Goal: Information Seeking & Learning: Learn about a topic

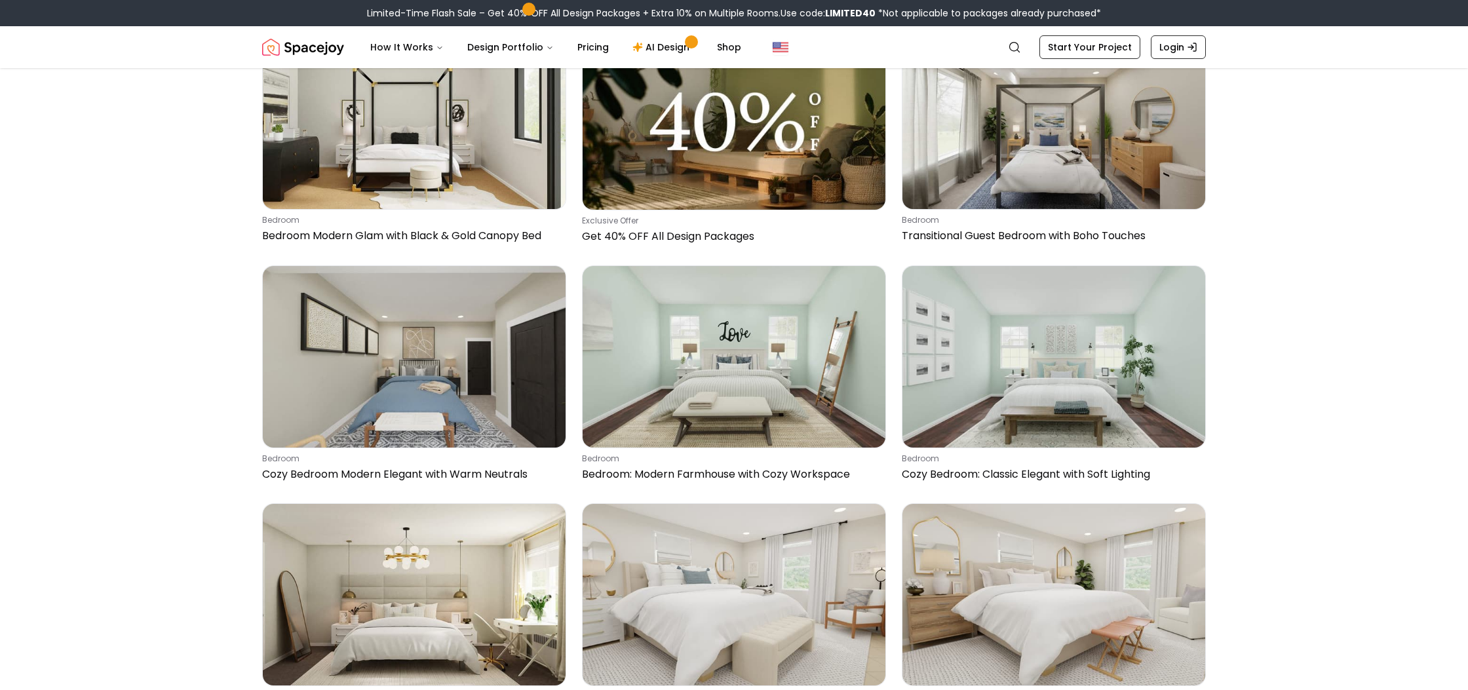
scroll to position [748, 0]
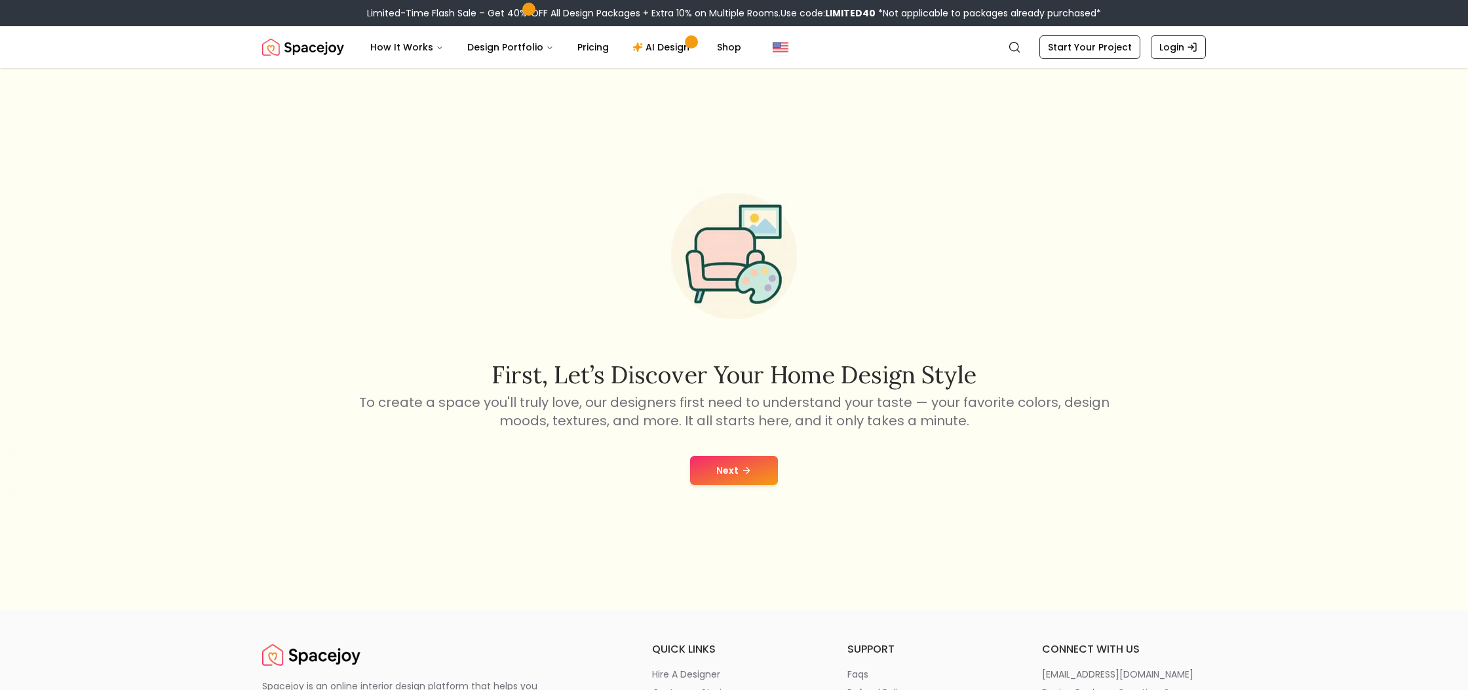
scroll to position [9, 0]
click at [747, 479] on button "Next" at bounding box center [734, 471] width 88 height 29
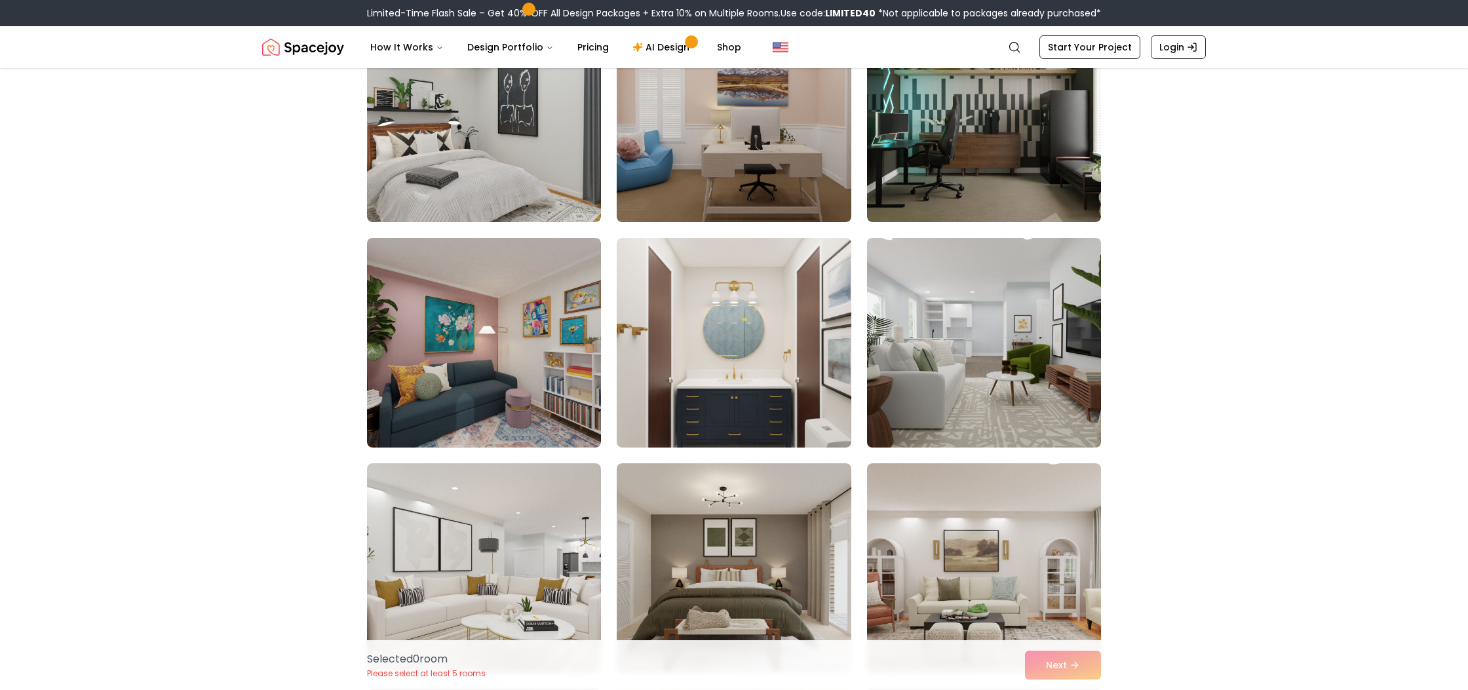
scroll to position [165, 0]
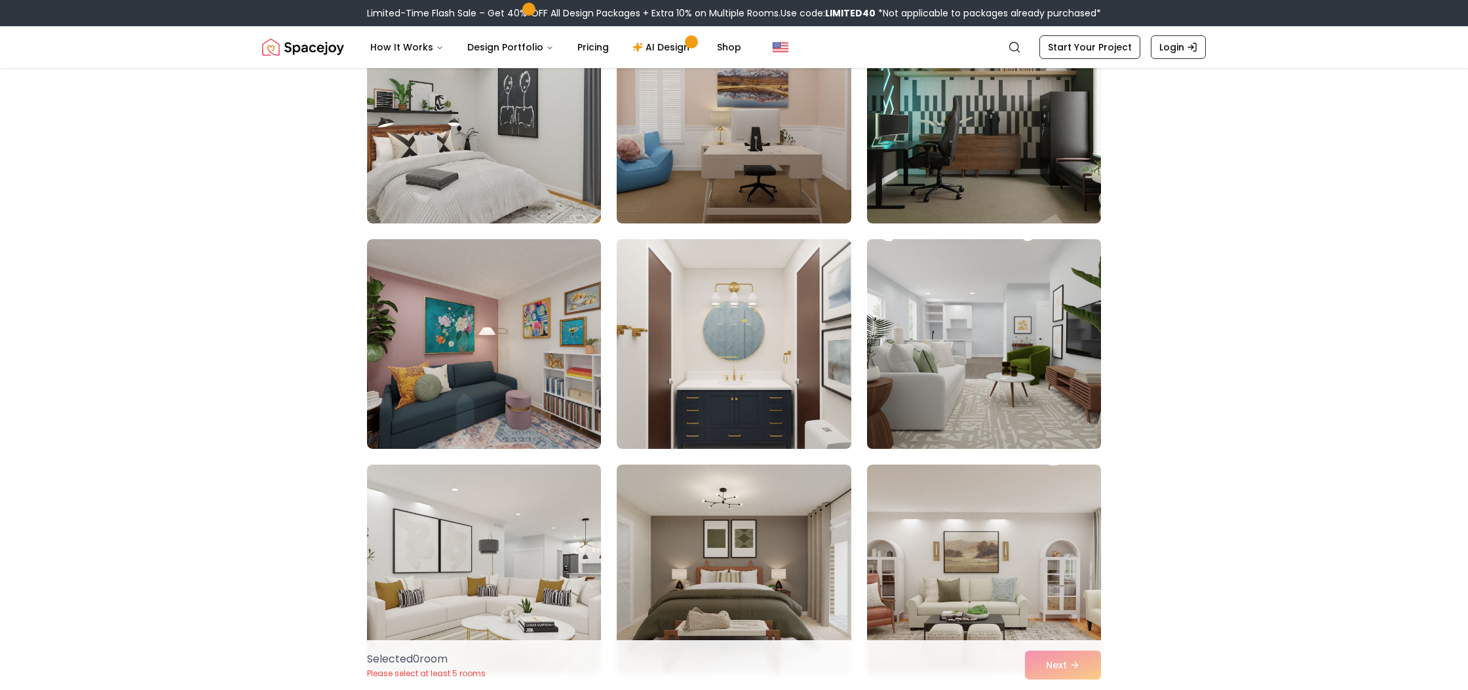
click at [976, 382] on img at bounding box center [984, 344] width 246 height 220
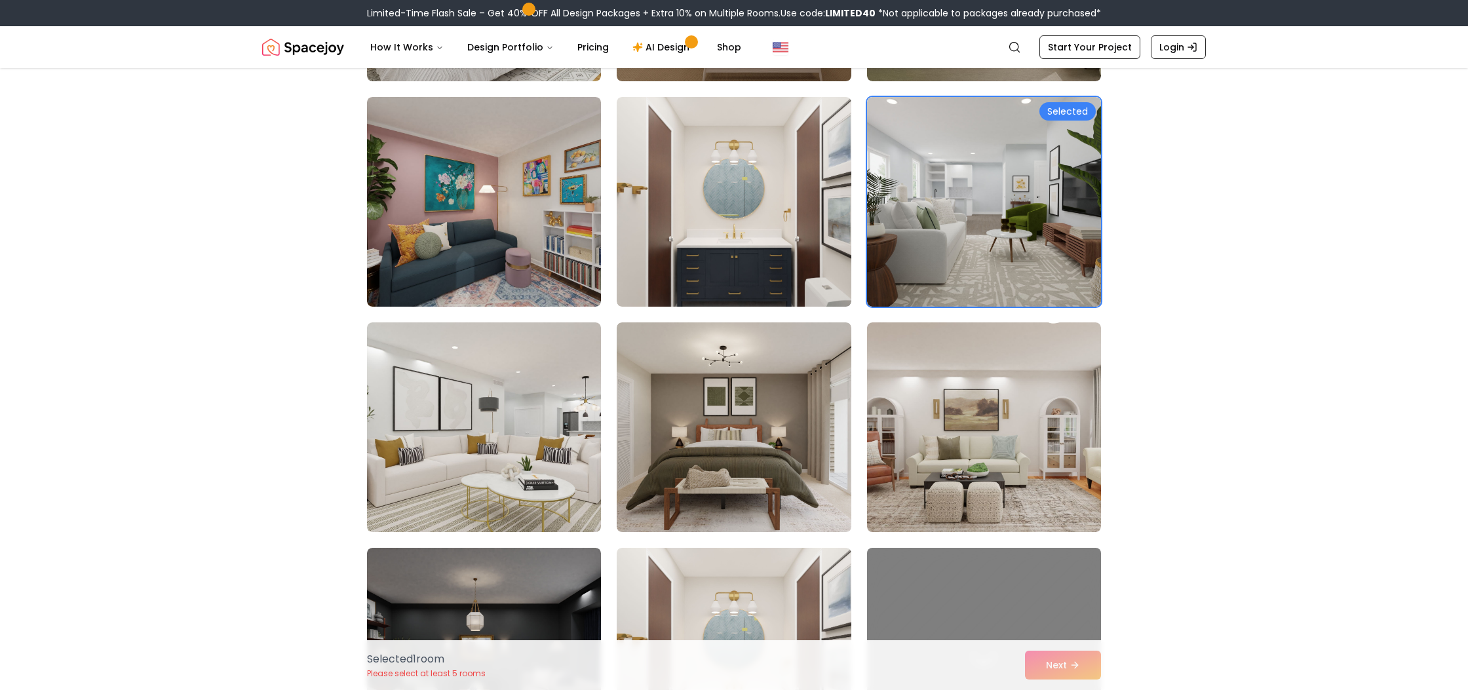
scroll to position [350, 0]
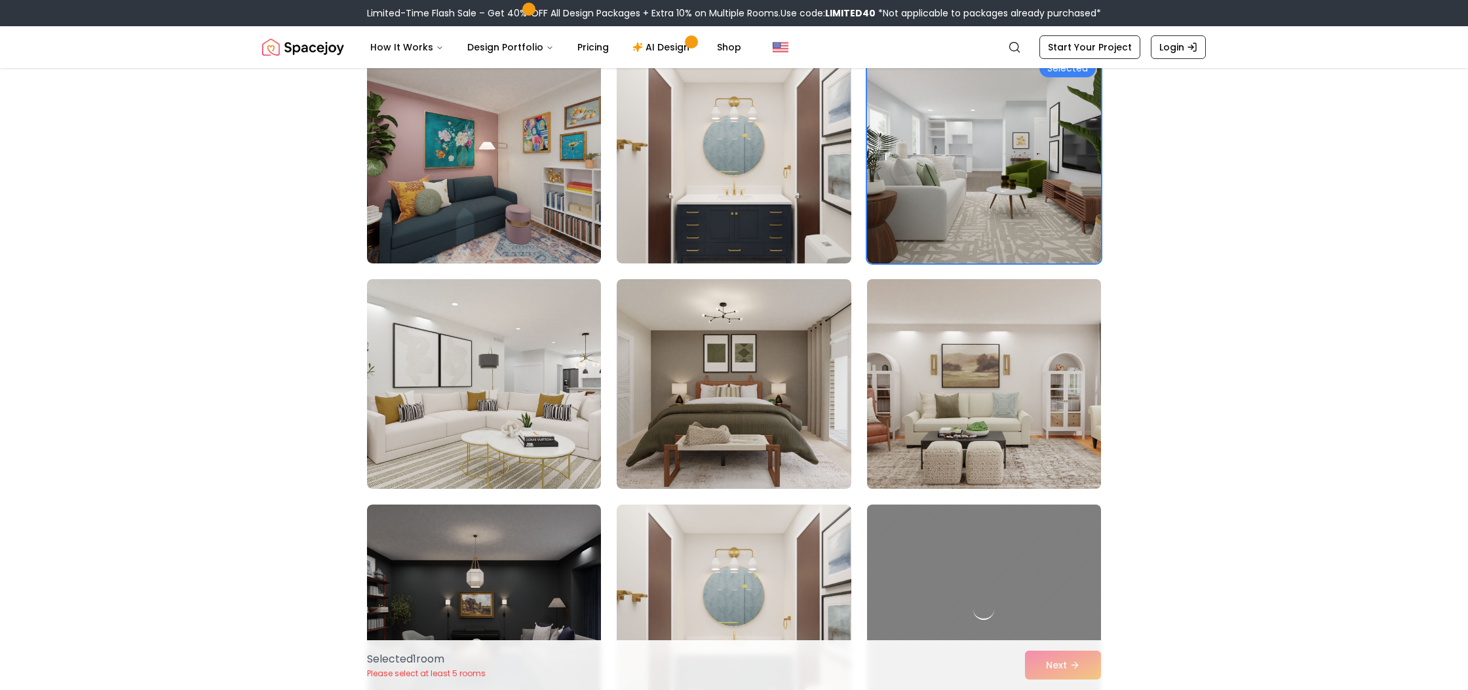
click at [971, 397] on img at bounding box center [984, 384] width 246 height 220
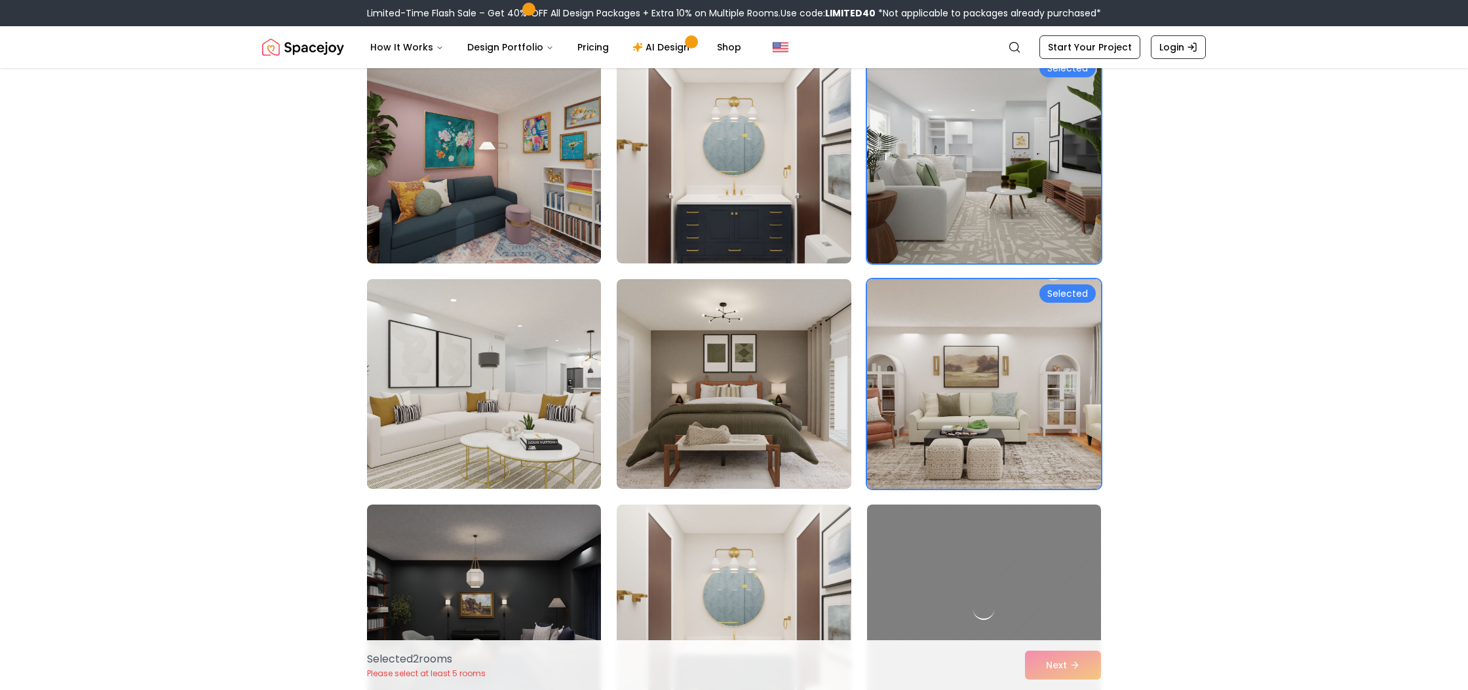
click at [565, 391] on img at bounding box center [484, 384] width 246 height 220
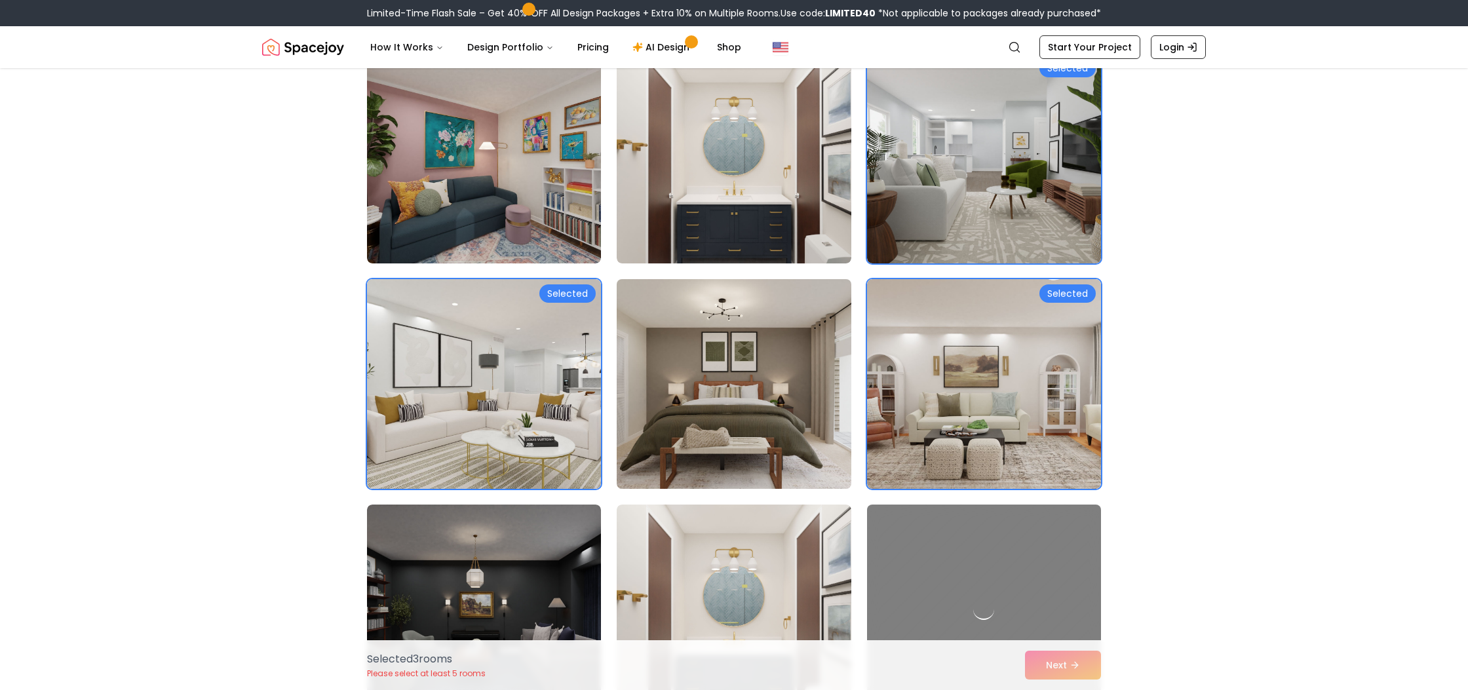
click at [734, 394] on img at bounding box center [734, 384] width 246 height 220
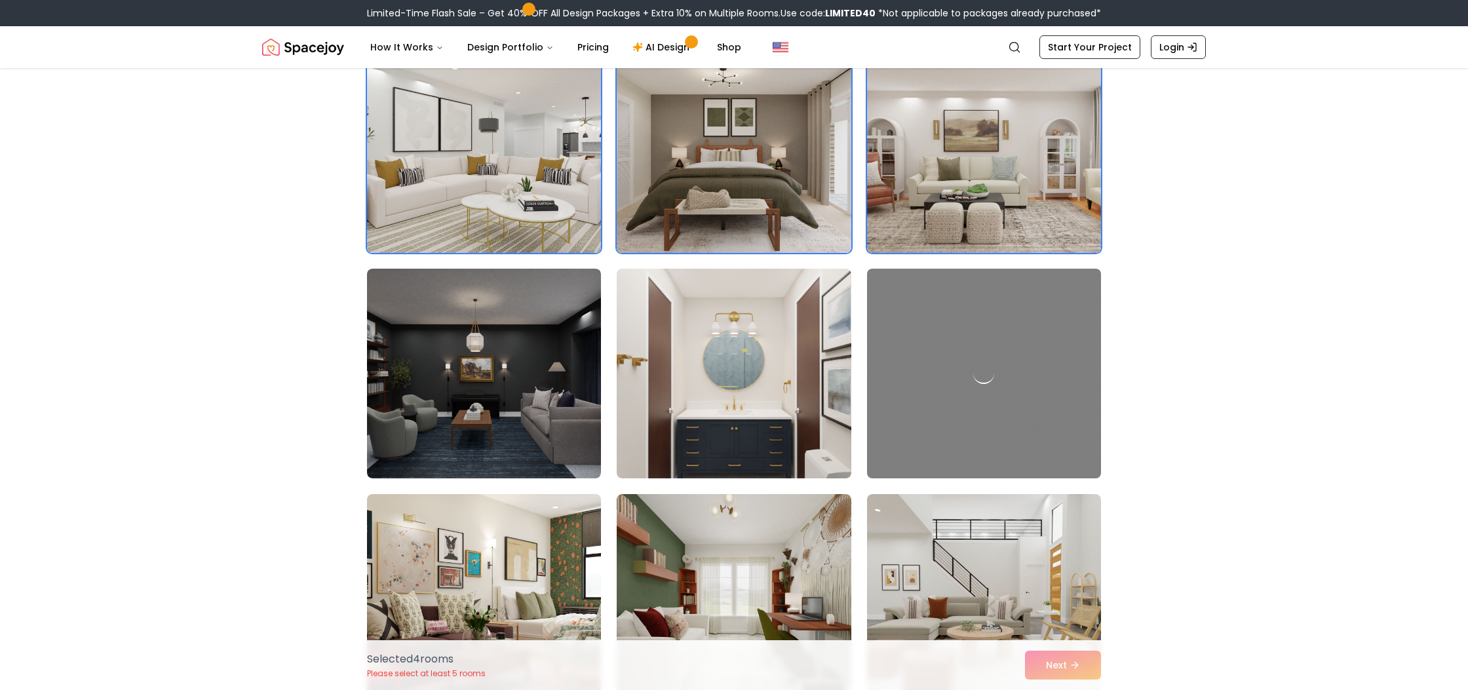
scroll to position [718, 0]
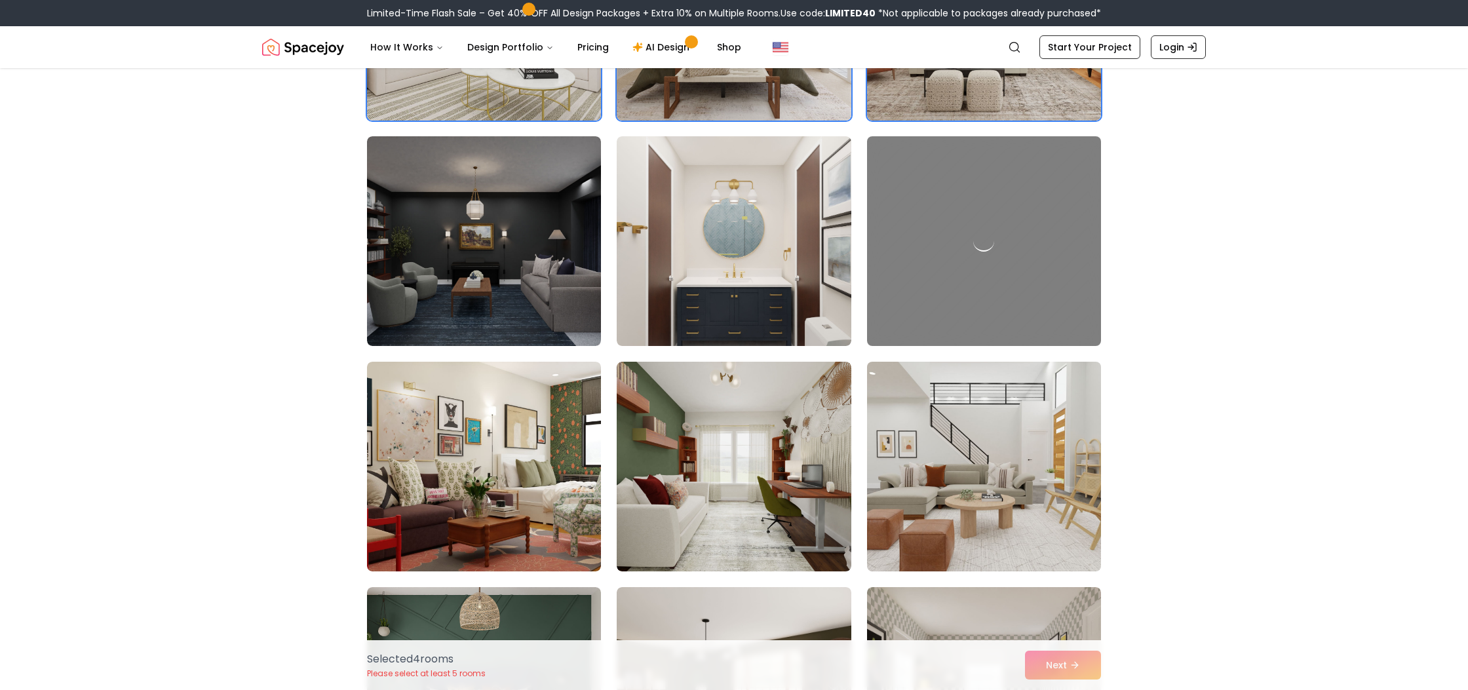
click at [1036, 463] on img at bounding box center [984, 467] width 246 height 220
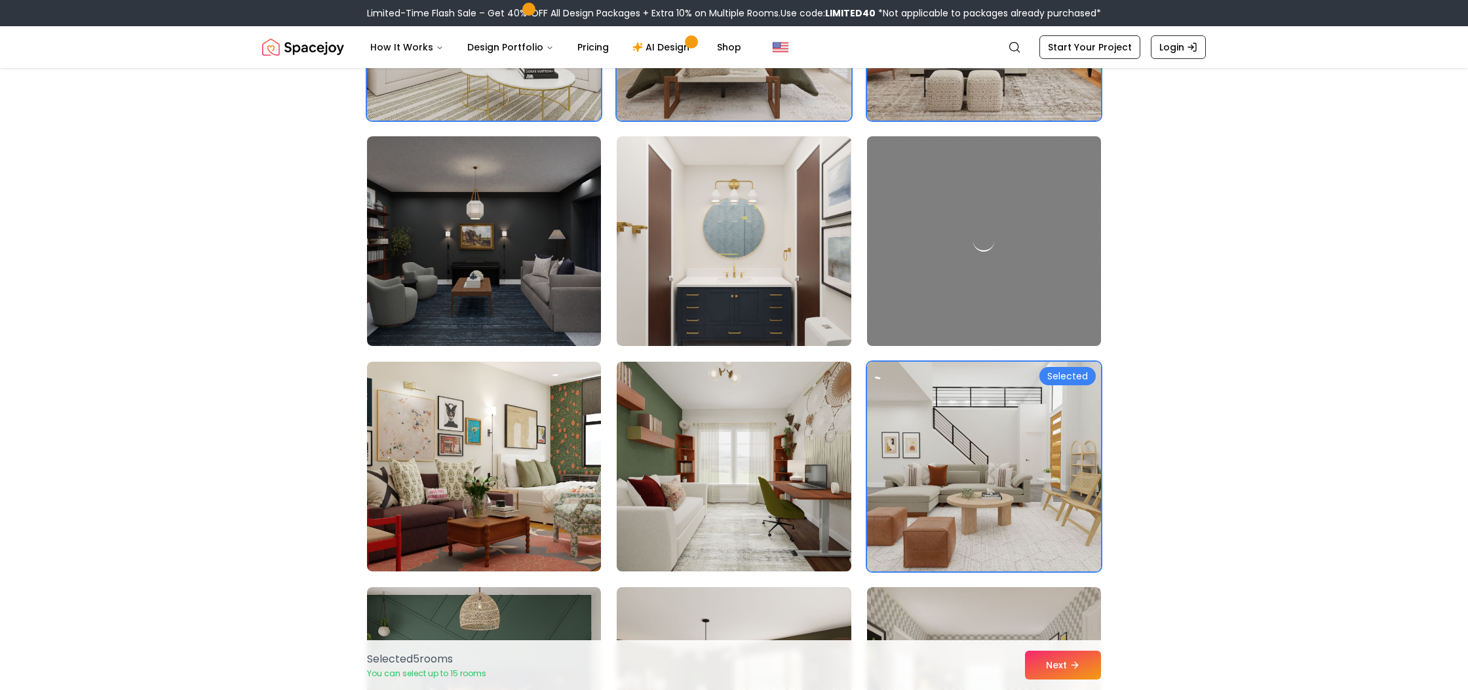
click at [677, 469] on img at bounding box center [734, 467] width 246 height 220
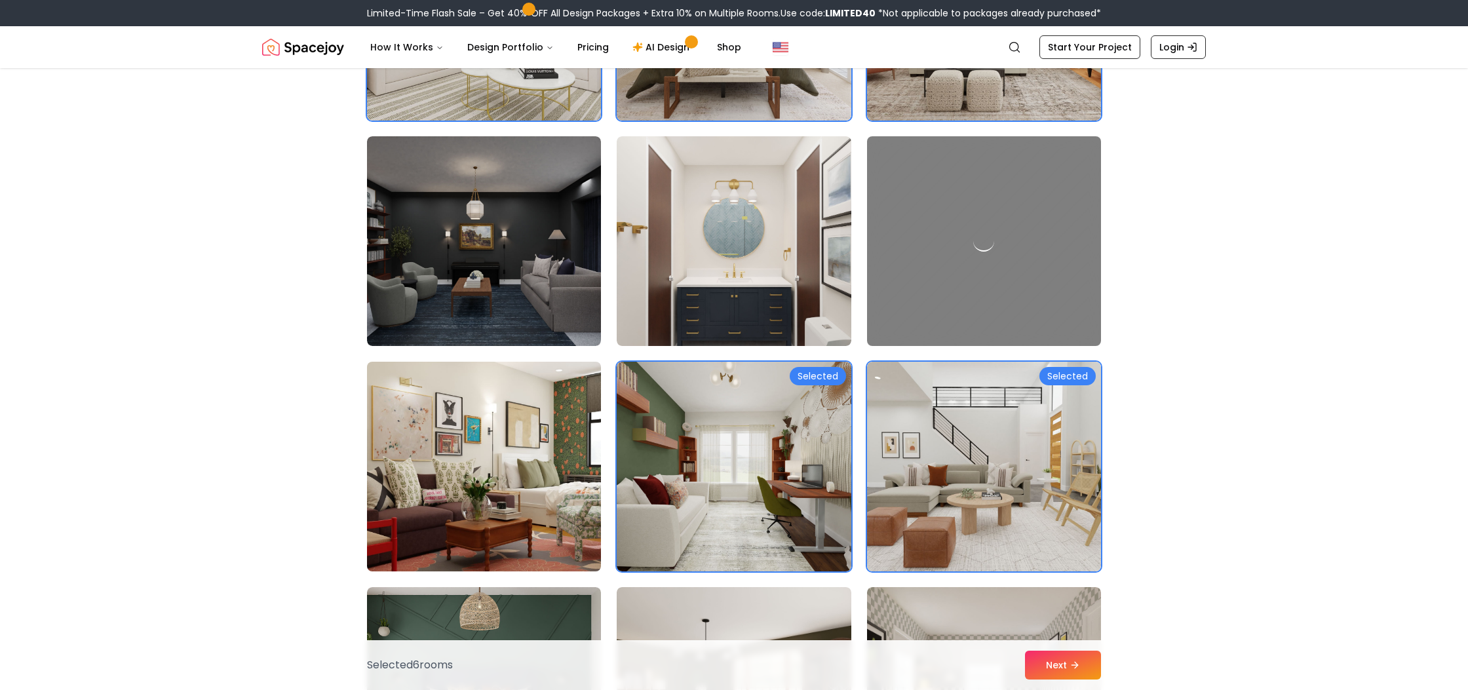
drag, startPoint x: 514, startPoint y: 459, endPoint x: 583, endPoint y: 456, distance: 68.9
click at [514, 459] on img at bounding box center [484, 467] width 246 height 220
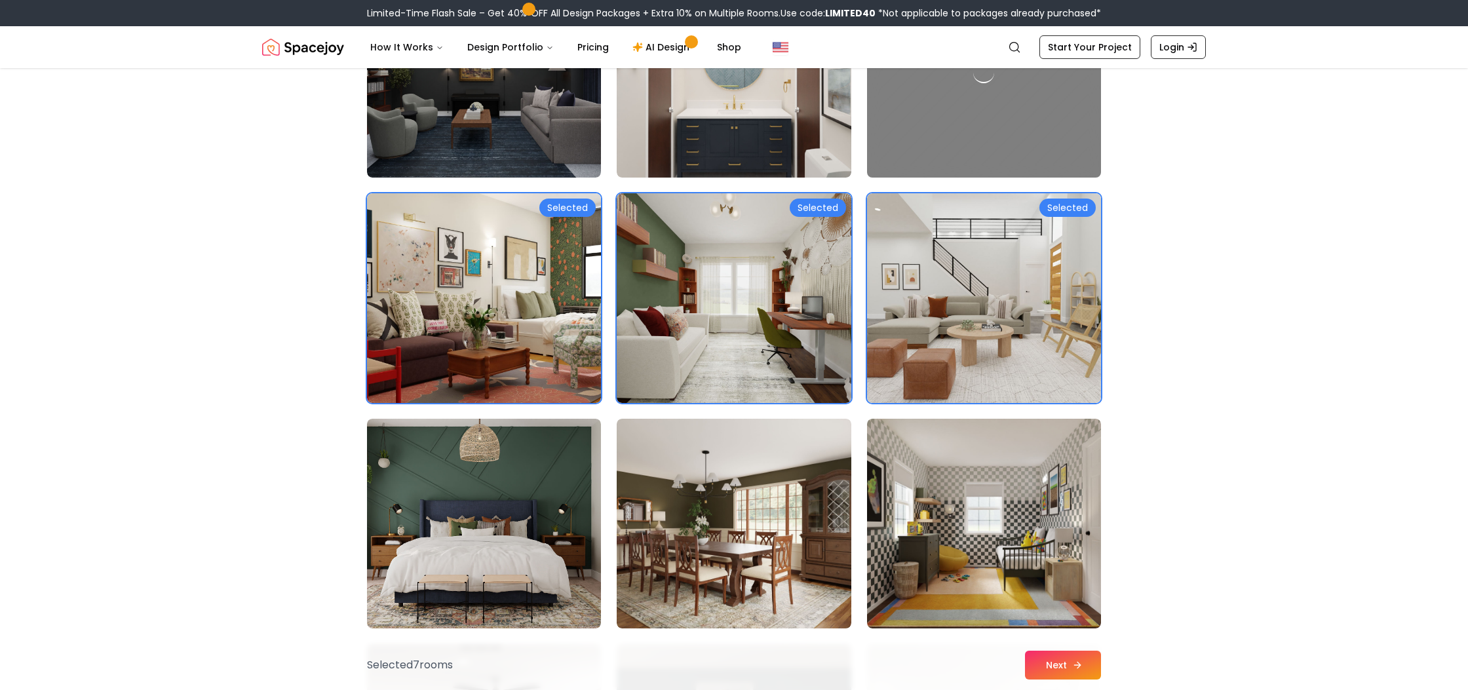
click at [1053, 660] on button "Next" at bounding box center [1063, 665] width 76 height 29
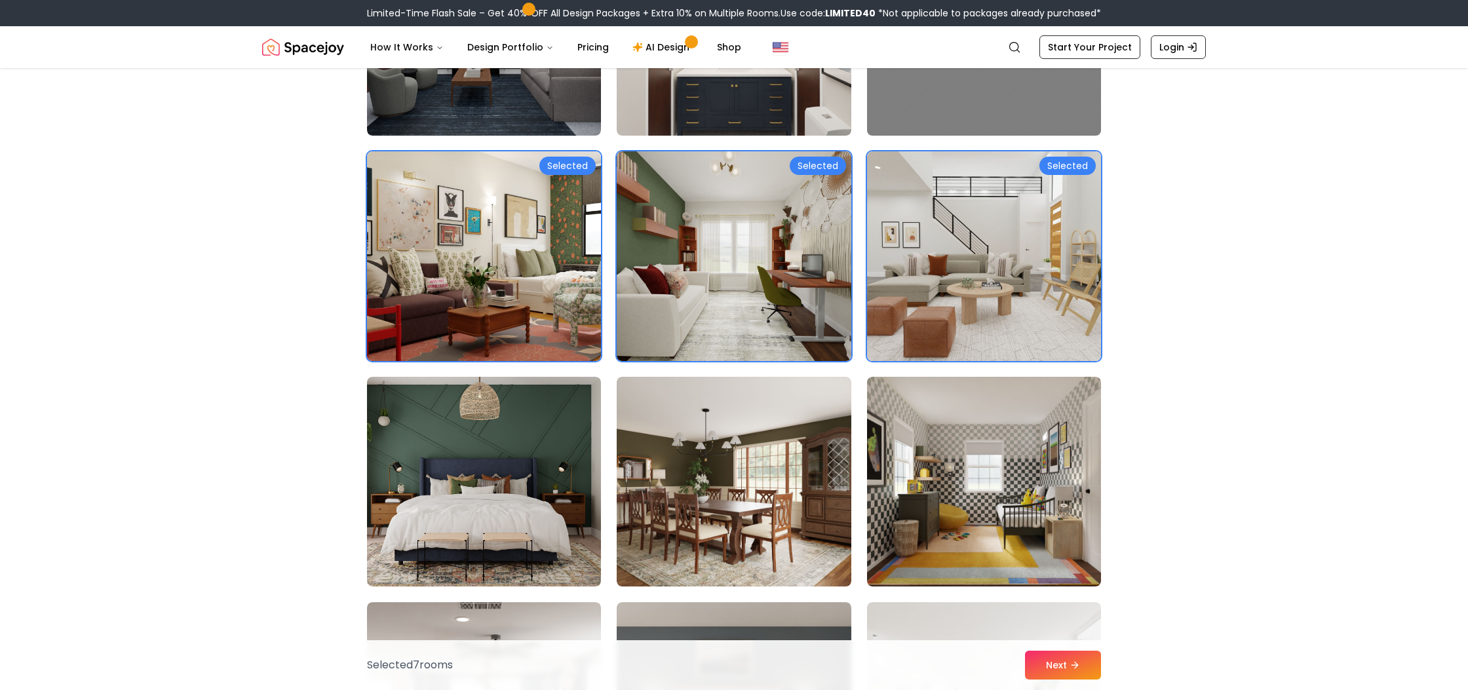
scroll to position [887, 0]
